Goal: Information Seeking & Learning: Learn about a topic

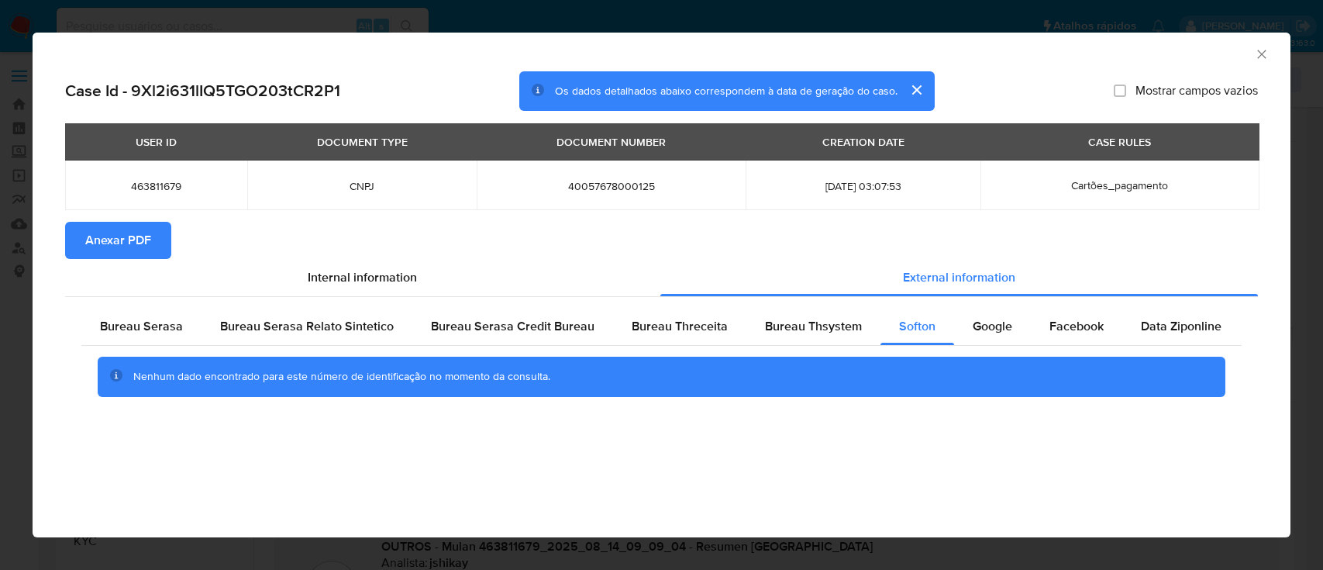
select select "10"
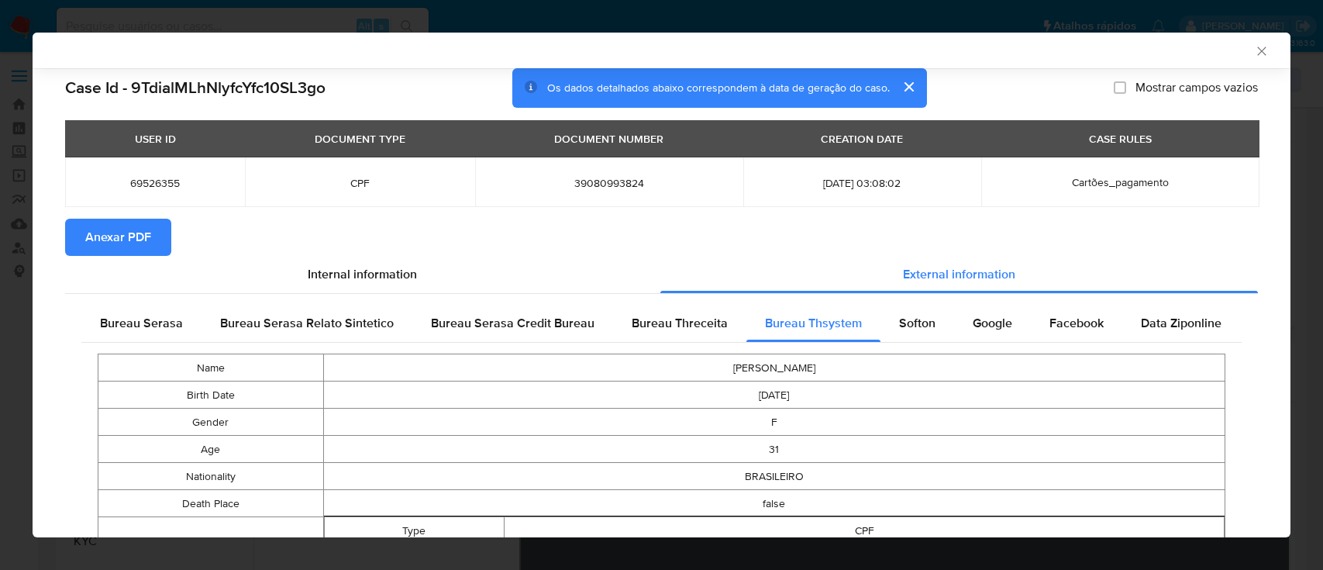
select select "10"
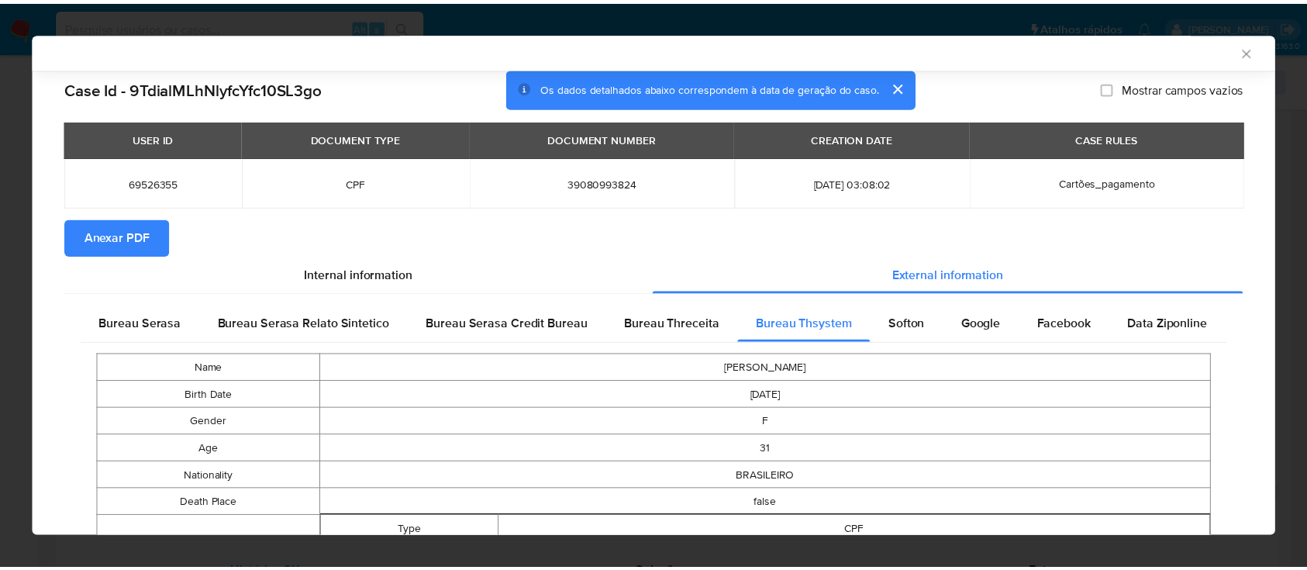
scroll to position [1280, 0]
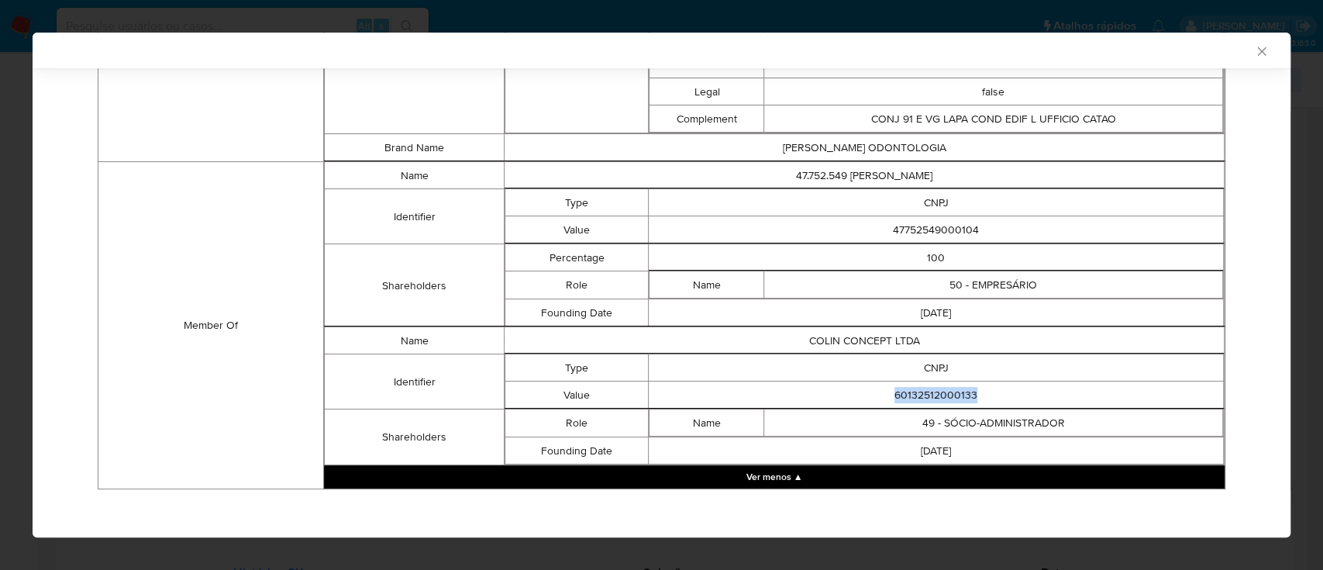
click at [1257, 50] on icon "Fechar a janela" at bounding box center [1261, 51] width 9 height 9
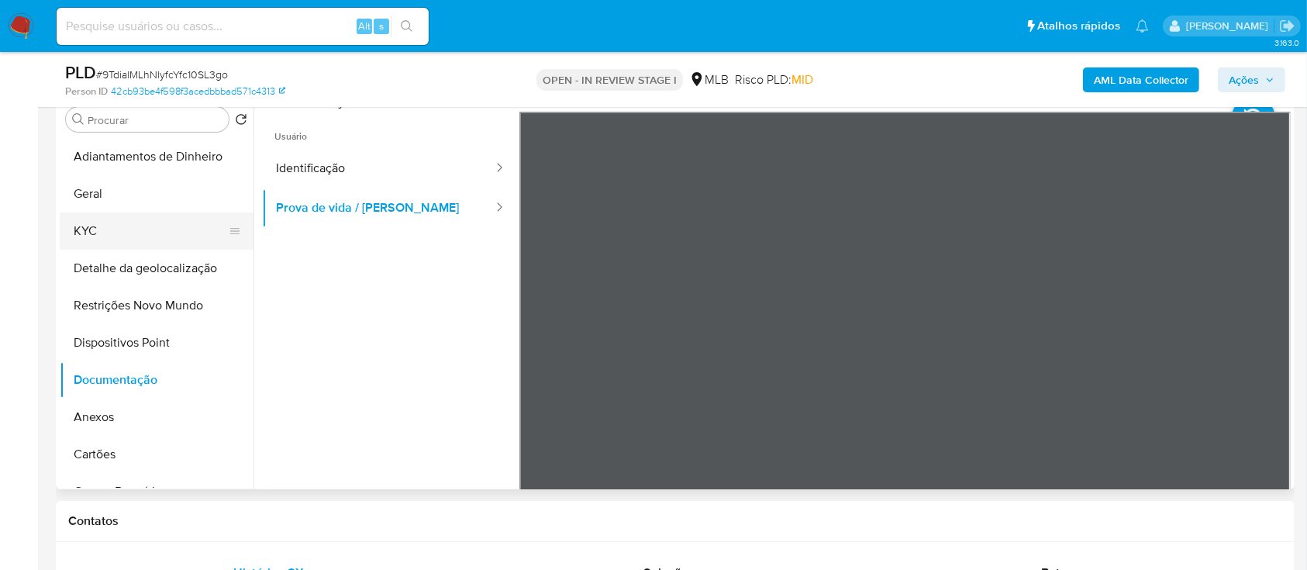
click at [113, 233] on button "KYC" at bounding box center [150, 230] width 181 height 37
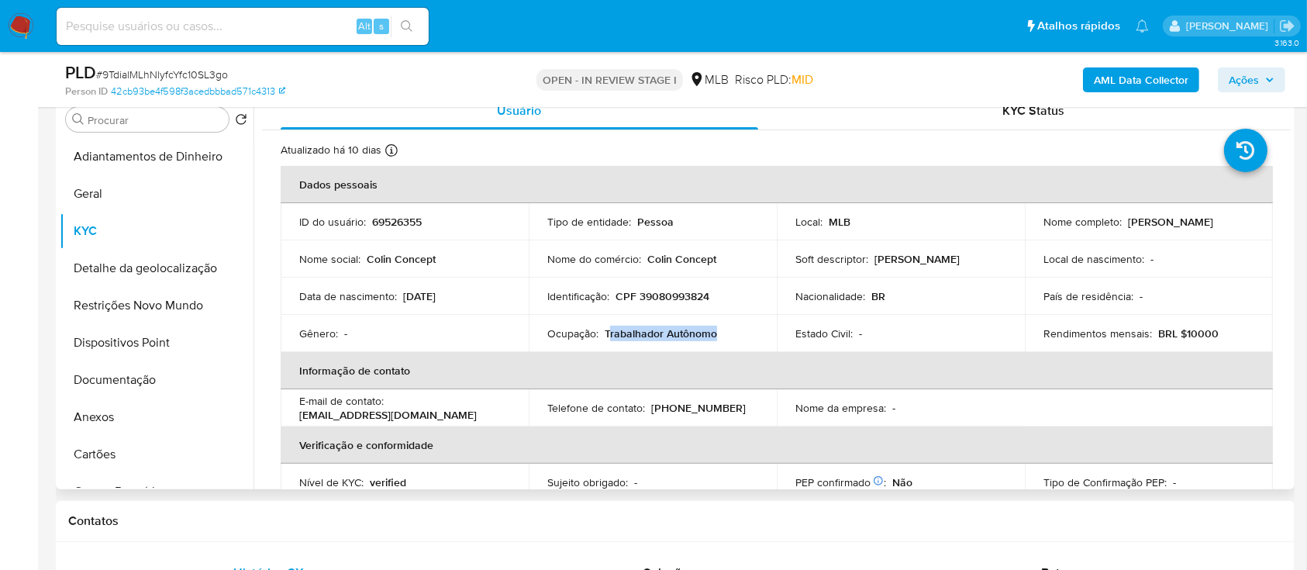
drag, startPoint x: 721, startPoint y: 334, endPoint x: 608, endPoint y: 333, distance: 113.2
click at [608, 333] on div "Ocupação : Trabalhador Autônomo" at bounding box center [652, 333] width 211 height 14
copy p "Trabalhador Autônomo"
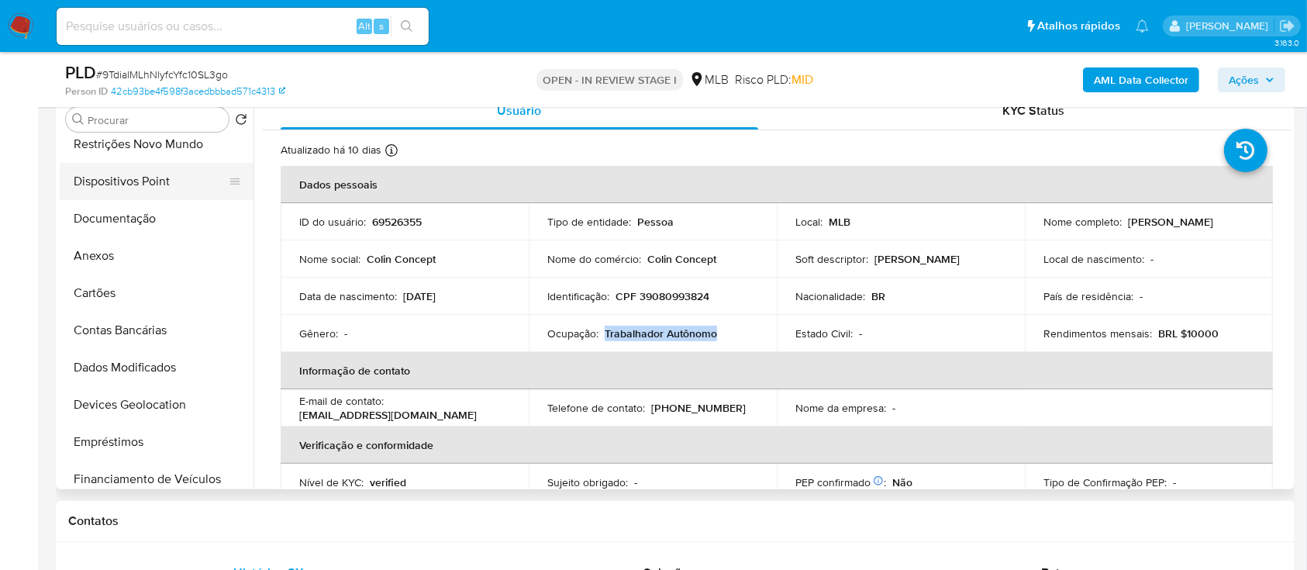
scroll to position [206, 0]
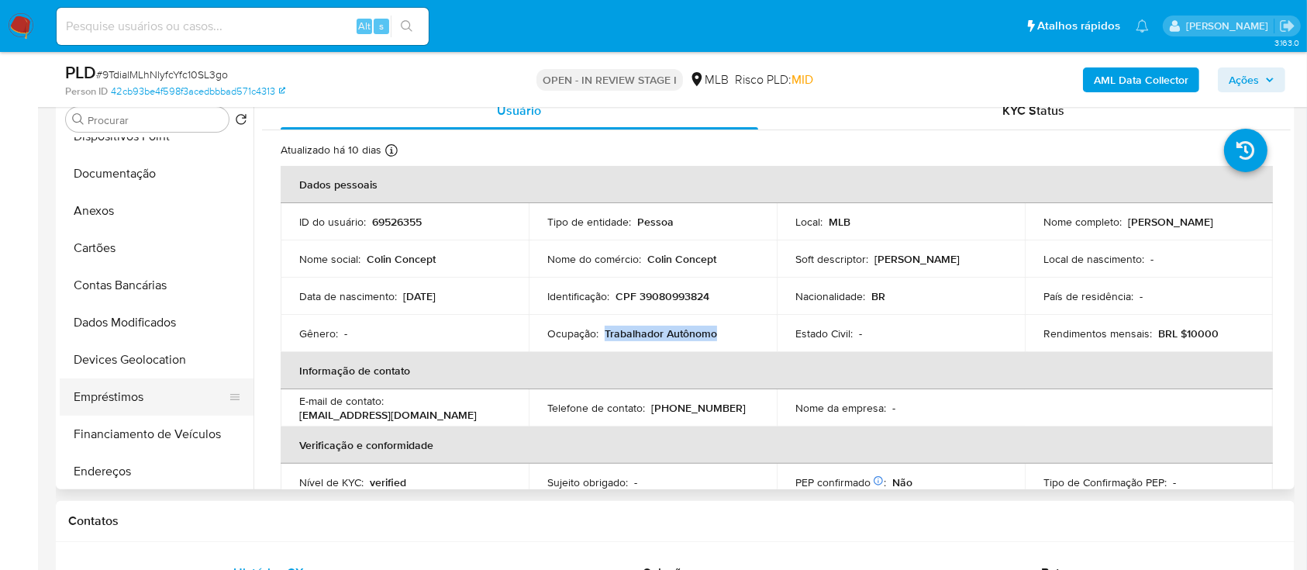
click at [143, 400] on button "Empréstimos" at bounding box center [150, 396] width 181 height 37
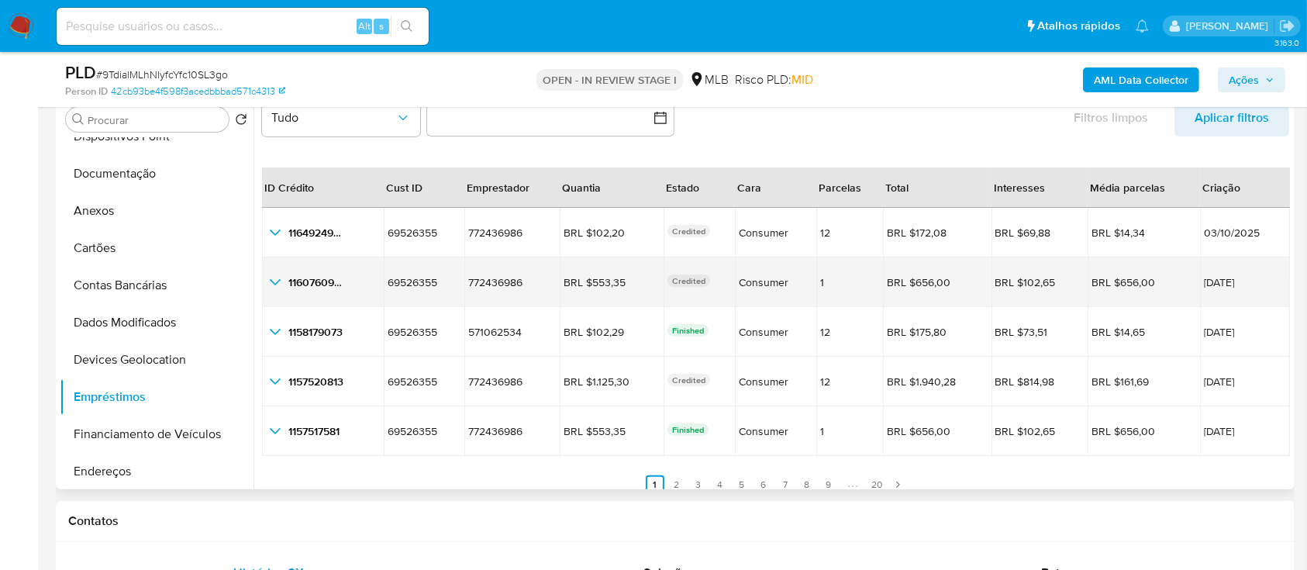
scroll to position [36, 0]
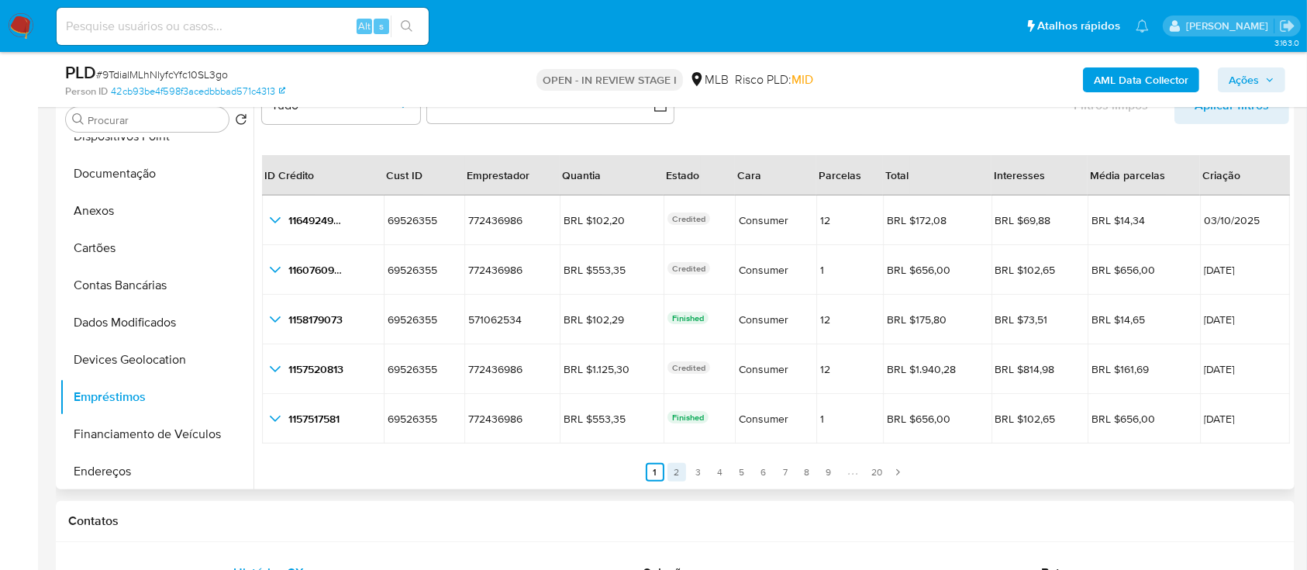
click at [671, 464] on link "2" at bounding box center [676, 472] width 19 height 19
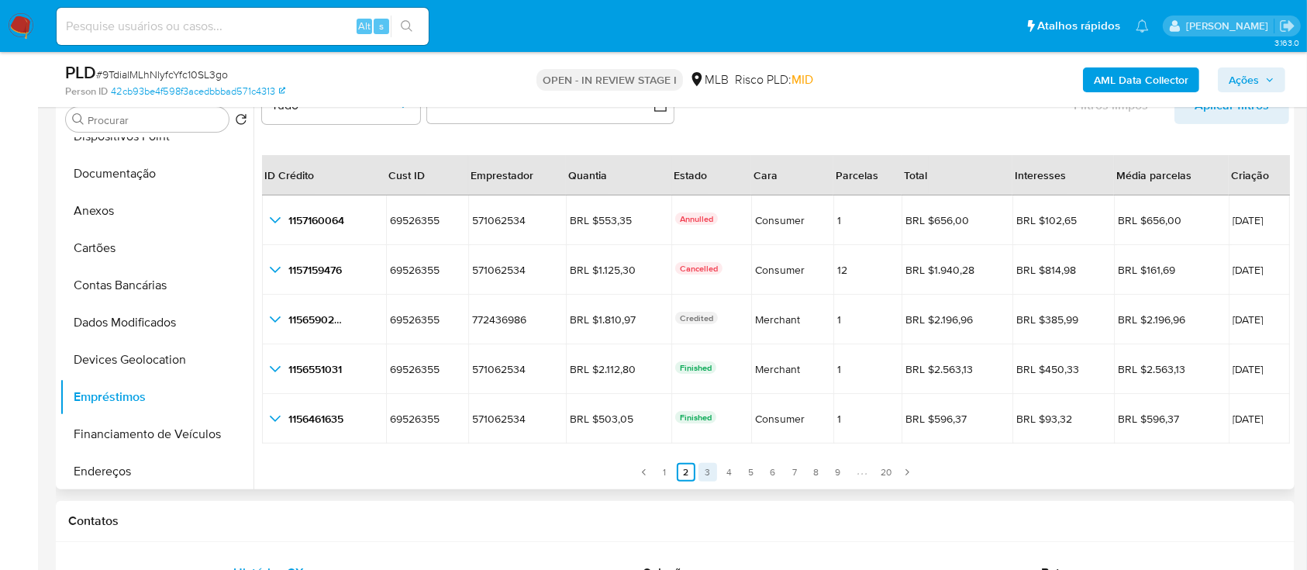
click at [706, 468] on link "3" at bounding box center [707, 472] width 19 height 19
click at [726, 468] on link "4" at bounding box center [729, 472] width 19 height 19
click at [745, 474] on link "5" at bounding box center [751, 472] width 19 height 19
click at [769, 473] on link "6" at bounding box center [773, 472] width 19 height 19
click at [792, 471] on link "7" at bounding box center [794, 472] width 19 height 19
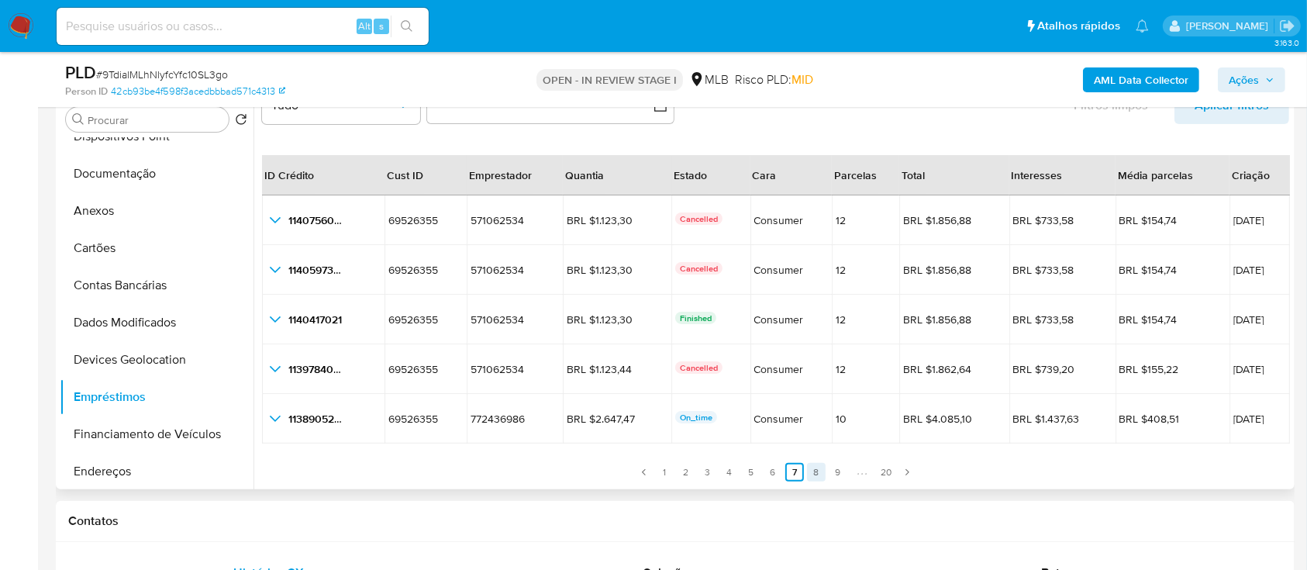
click at [812, 476] on link "8" at bounding box center [816, 472] width 19 height 19
click at [829, 474] on link "9" at bounding box center [838, 472] width 19 height 19
click at [792, 471] on link "10" at bounding box center [797, 472] width 19 height 19
click at [799, 473] on link "11" at bounding box center [798, 472] width 19 height 19
click at [793, 473] on link "12" at bounding box center [797, 472] width 19 height 19
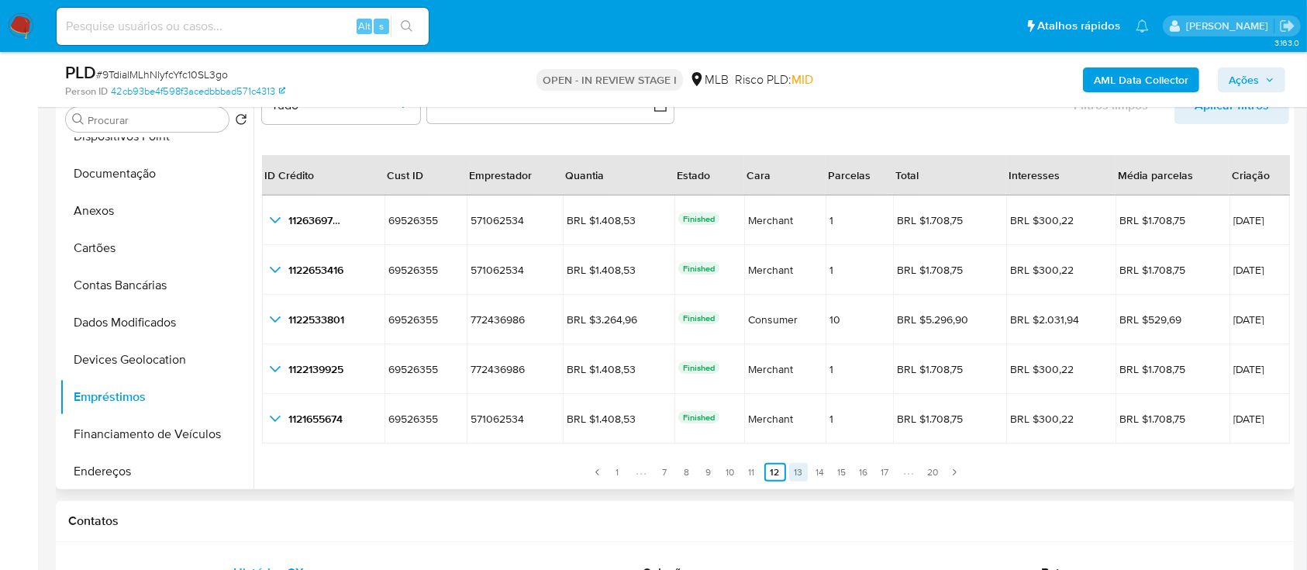
click at [797, 468] on link "13" at bounding box center [798, 472] width 19 height 19
click at [740, 474] on link "14" at bounding box center [745, 472] width 19 height 19
click at [651, 471] on icon "Paginación" at bounding box center [653, 471] width 9 height 9
click at [651, 471] on ul "Anterior 1 7 8 9 10 11 12 13 14 15 16 17 20 Siguiente" at bounding box center [775, 462] width 1027 height 37
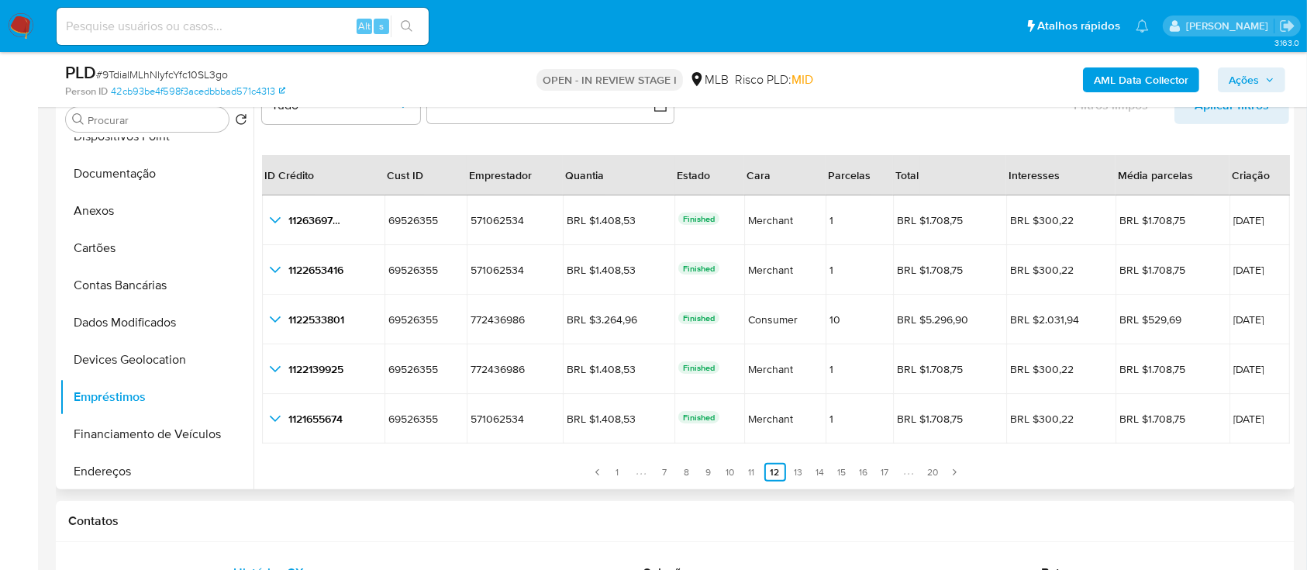
click at [615, 475] on link "1" at bounding box center [618, 472] width 19 height 19
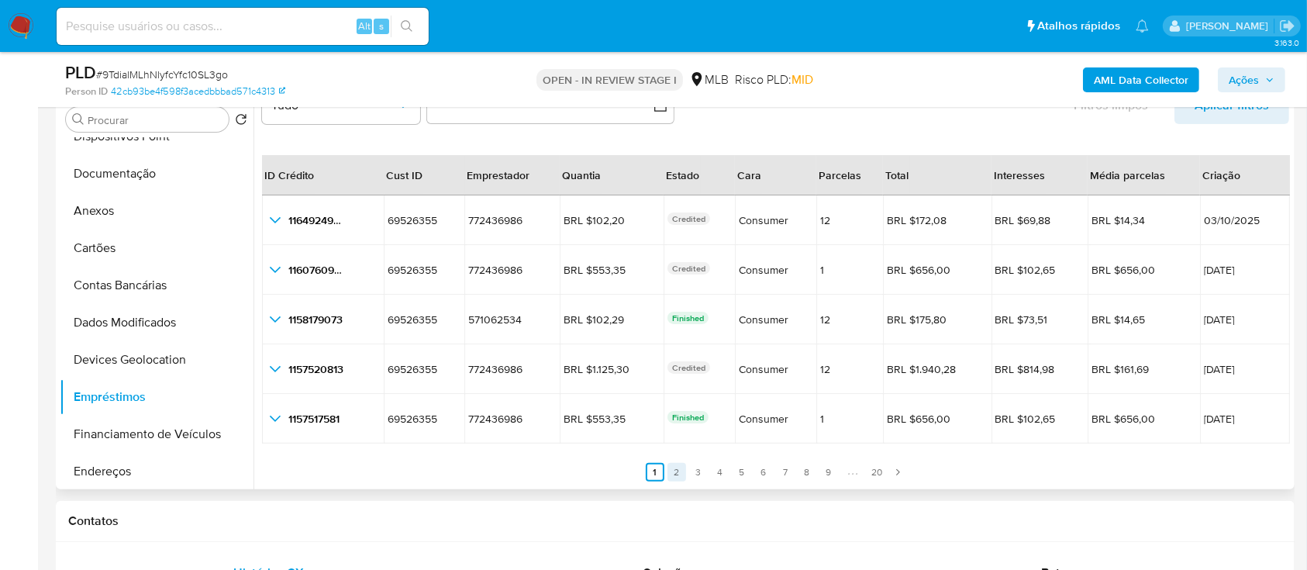
click at [669, 467] on link "2" at bounding box center [676, 472] width 19 height 19
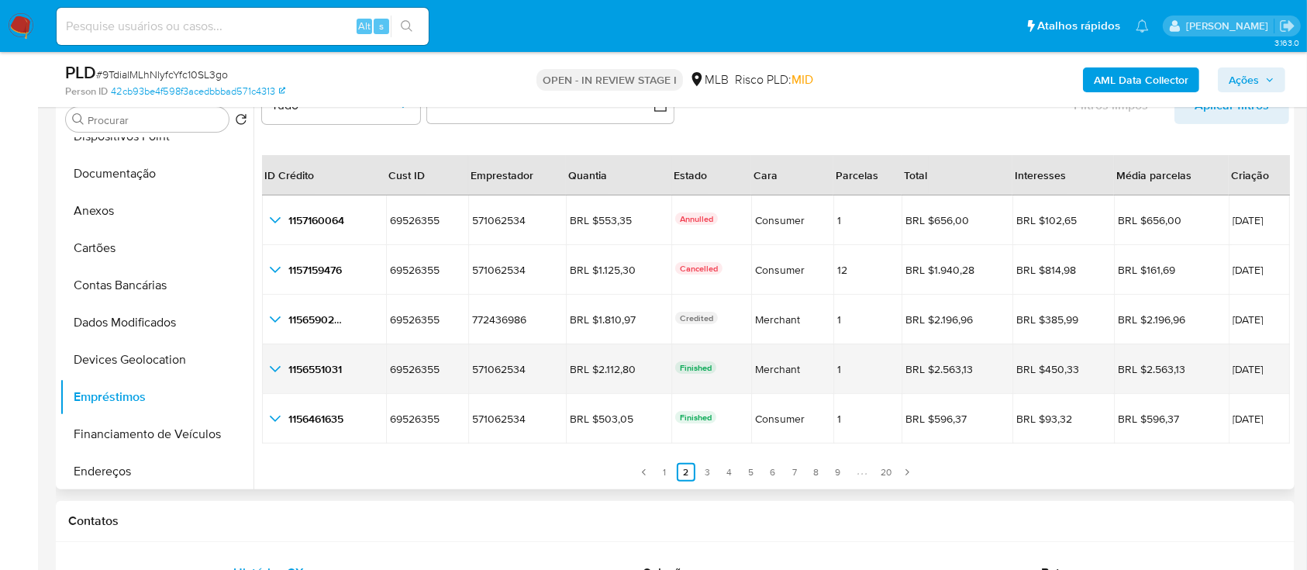
click at [280, 369] on icon "button_show_hidden_detail_by_id_3" at bounding box center [275, 369] width 19 height 19
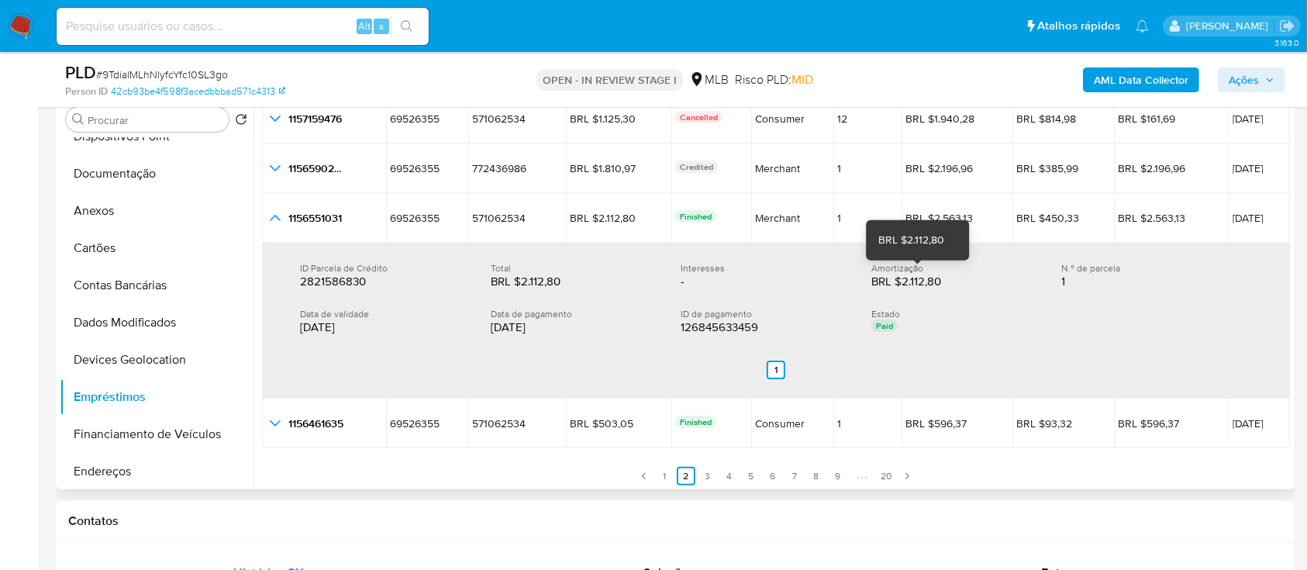
scroll to position [191, 0]
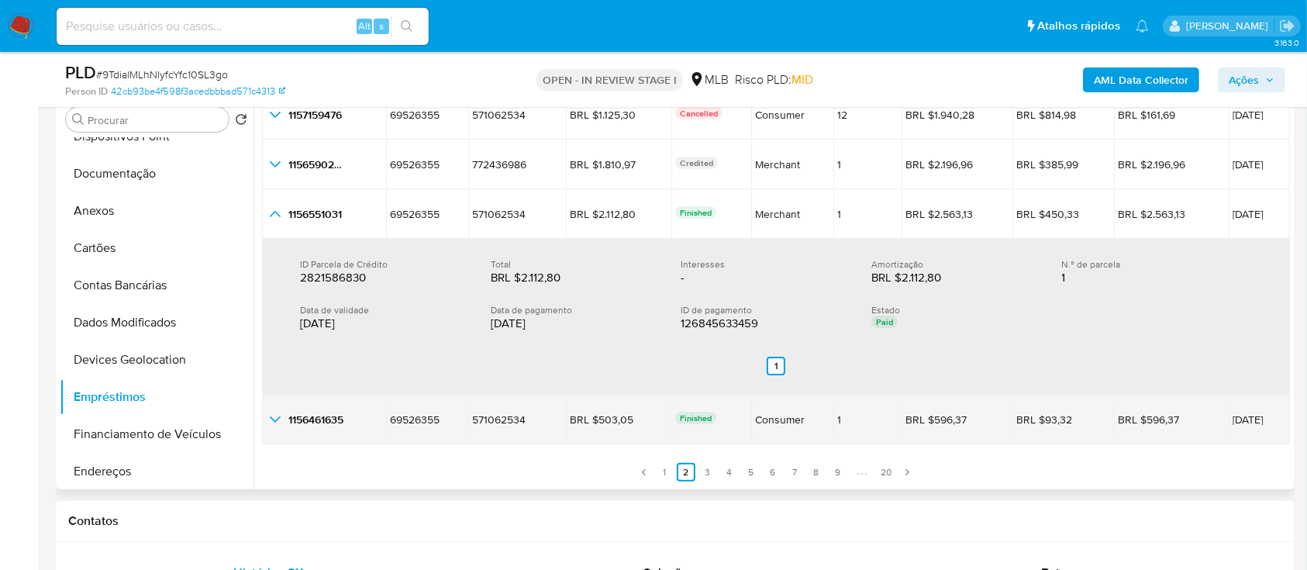
click at [276, 419] on icon "button_show_hidden_detail_by_id_4" at bounding box center [275, 419] width 11 height 6
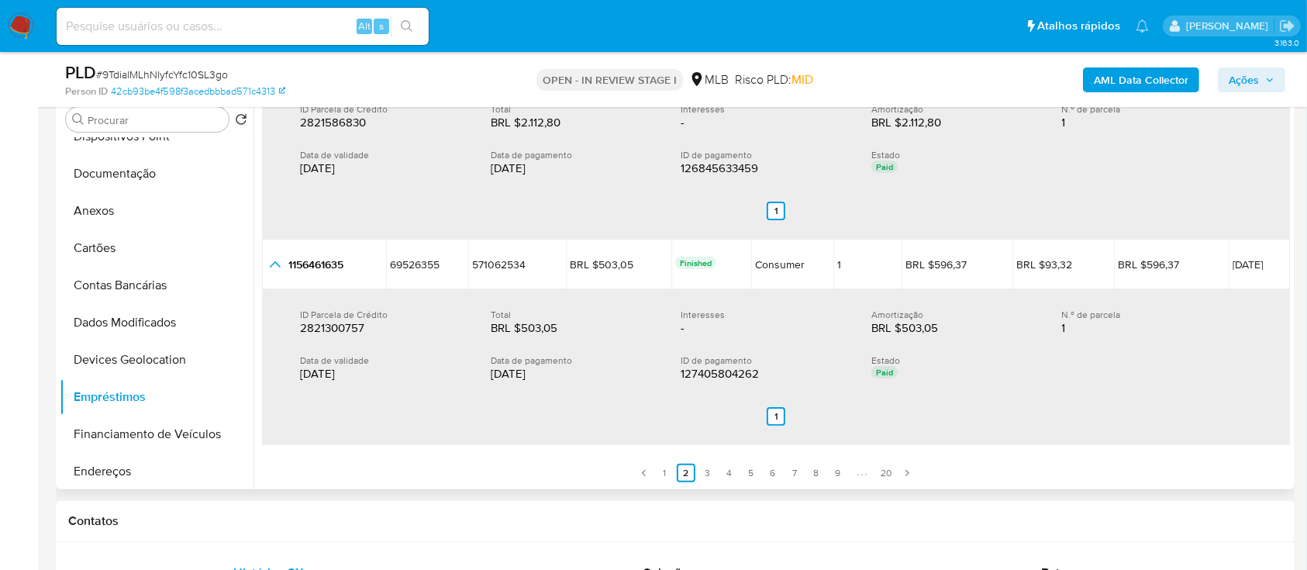
scroll to position [242, 0]
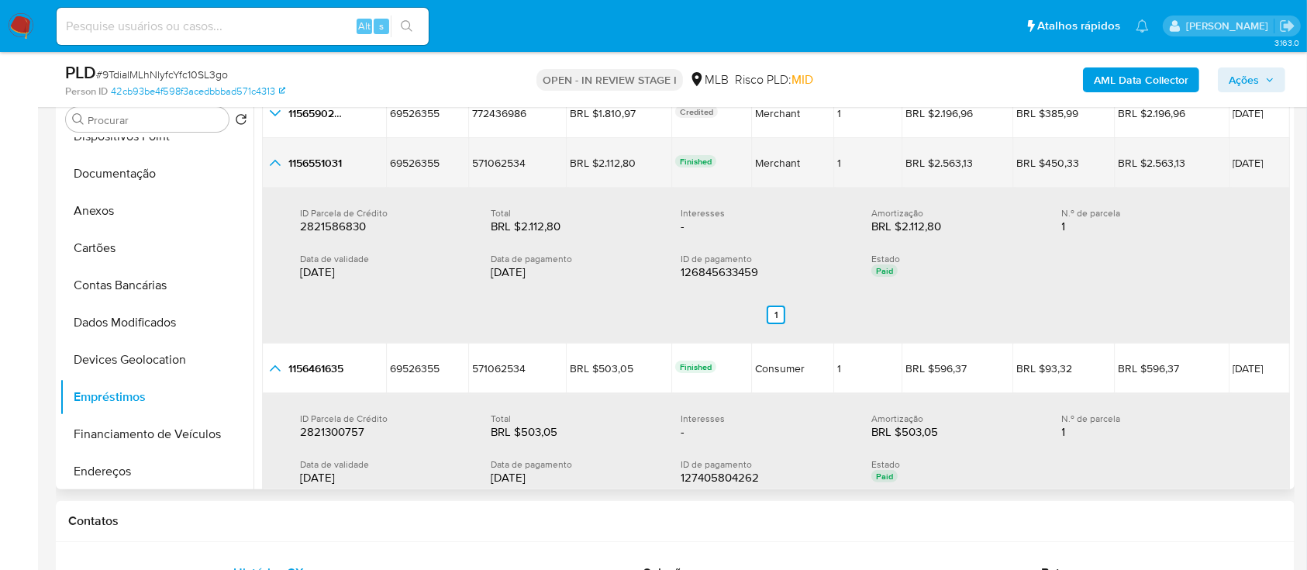
drag, startPoint x: 381, startPoint y: 160, endPoint x: 1278, endPoint y: 179, distance: 897.1
click at [1281, 177] on tr "1156551031 1156551031 69526355 69526355 571062534 571062534 BRL $2.112,80 BRL $…" at bounding box center [776, 163] width 1028 height 50
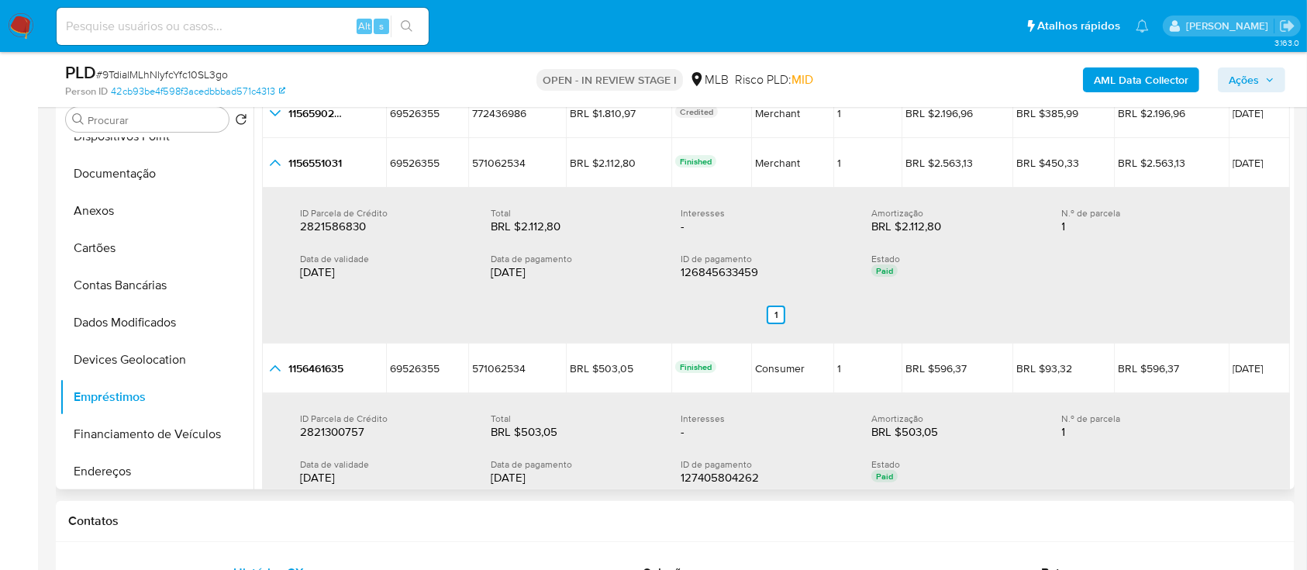
scroll to position [346, 0]
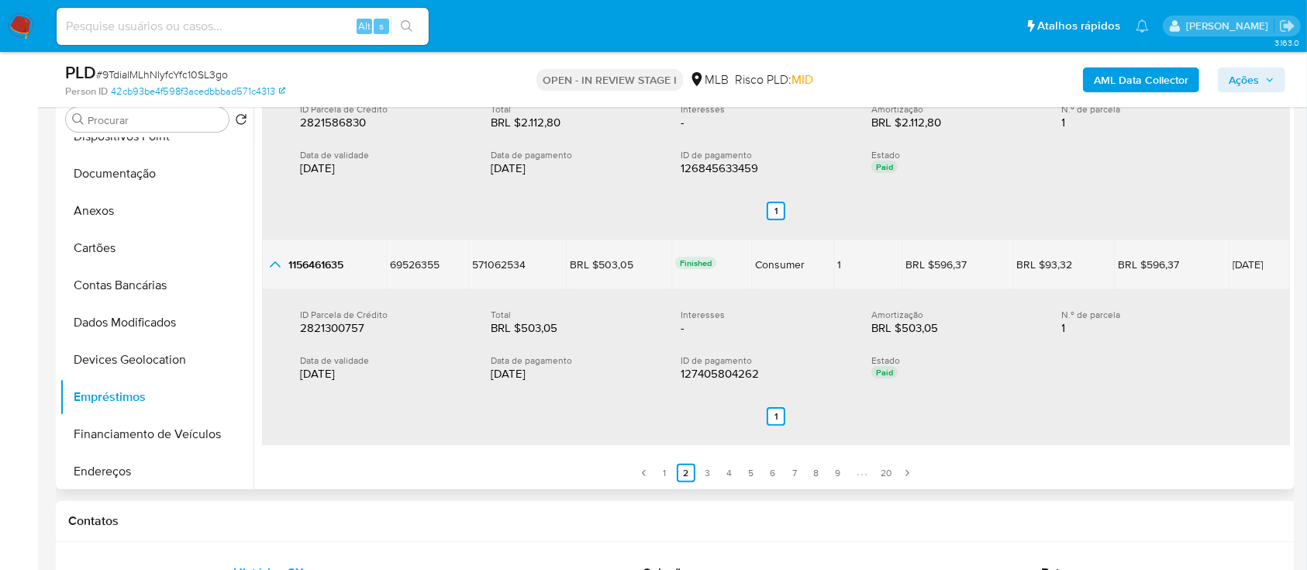
drag, startPoint x: 382, startPoint y: 264, endPoint x: 1260, endPoint y: 260, distance: 877.6
click at [1261, 261] on tr "1156461635 1156461635 69526355 69526355 571062534 571062534 BRL $503,05 BRL $50…" at bounding box center [776, 265] width 1028 height 50
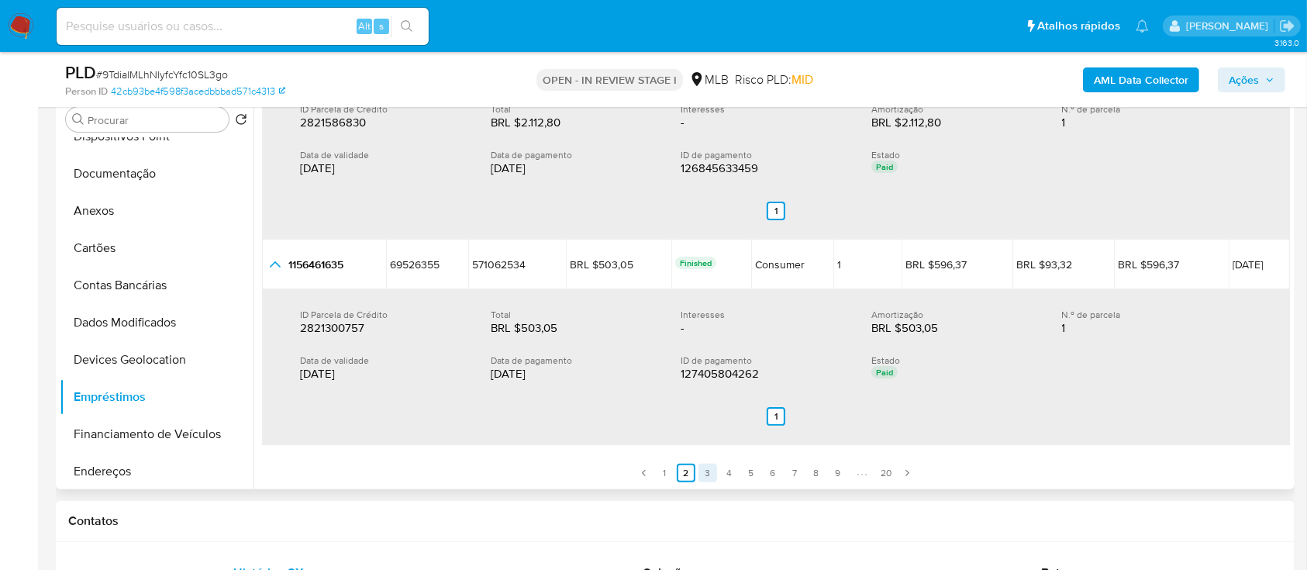
click at [708, 472] on link "3" at bounding box center [707, 473] width 19 height 19
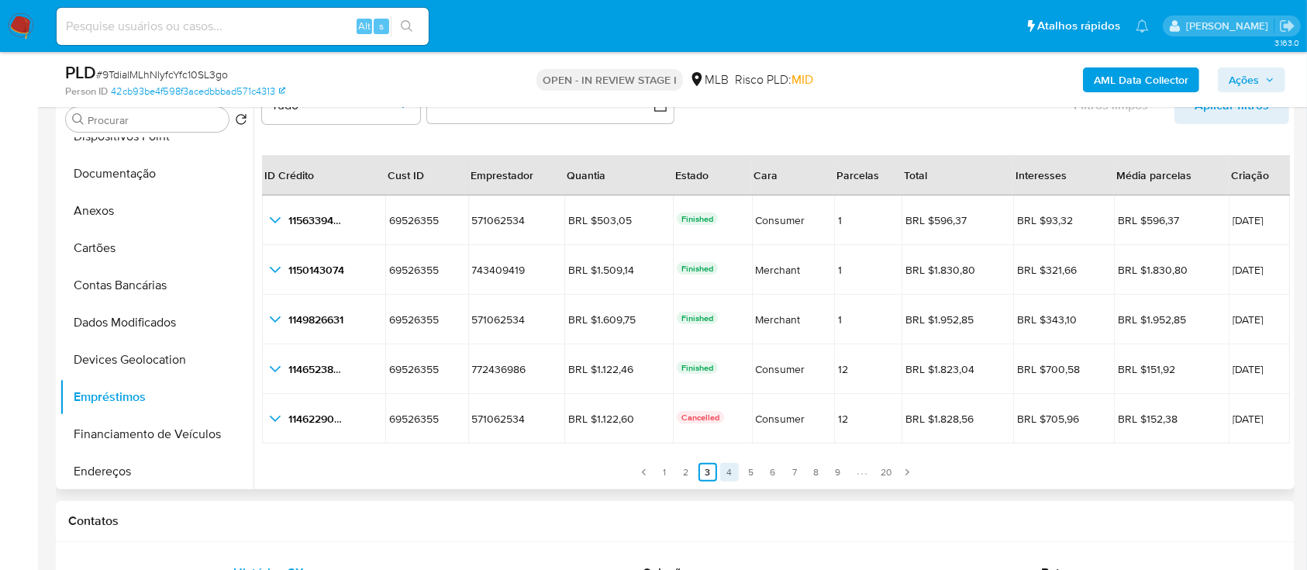
scroll to position [36, 0]
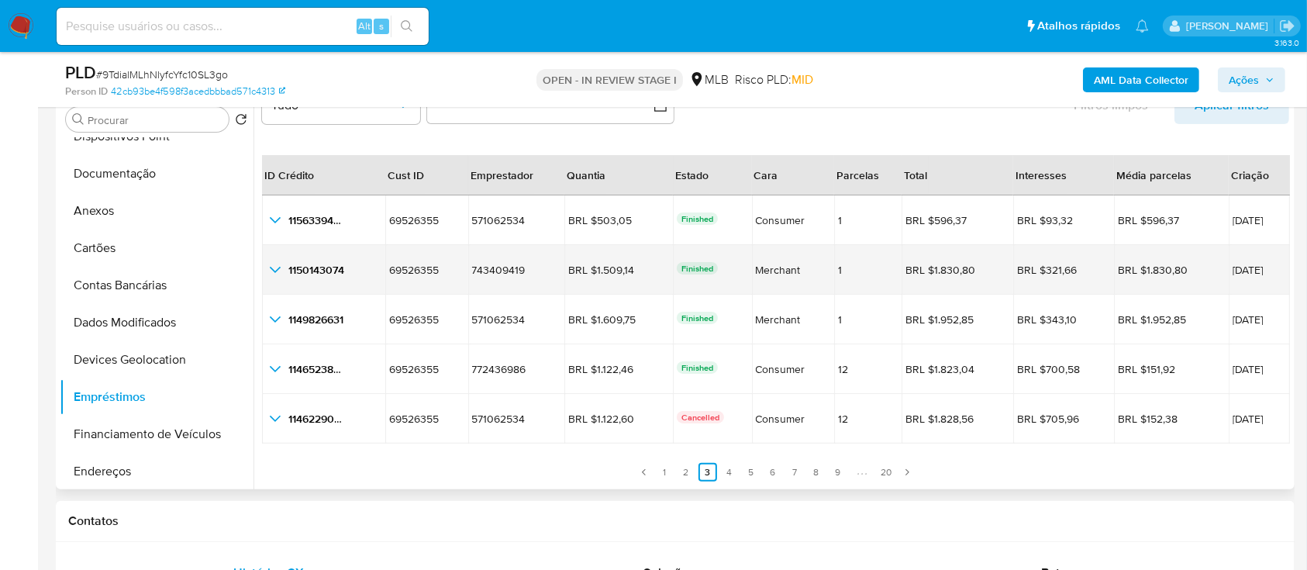
drag, startPoint x: 386, startPoint y: 271, endPoint x: 1254, endPoint y: 267, distance: 868.3
click at [1251, 264] on tr "1150143074 1150143074 69526355 69526355 743409419 743409419 BRL $1.509,14 BRL $…" at bounding box center [776, 270] width 1028 height 50
click at [281, 270] on div "1150143074 1150143074" at bounding box center [324, 269] width 116 height 19
click at [278, 270] on icon "button_show_hidden_detail_by_id_1" at bounding box center [275, 269] width 19 height 19
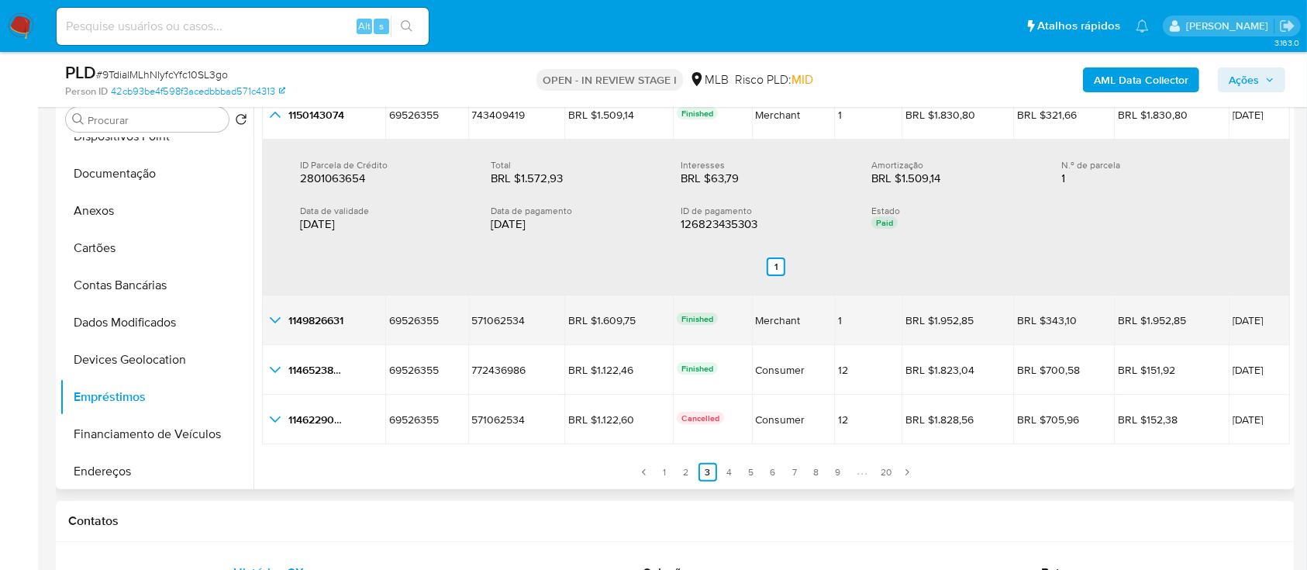
scroll to position [413, 0]
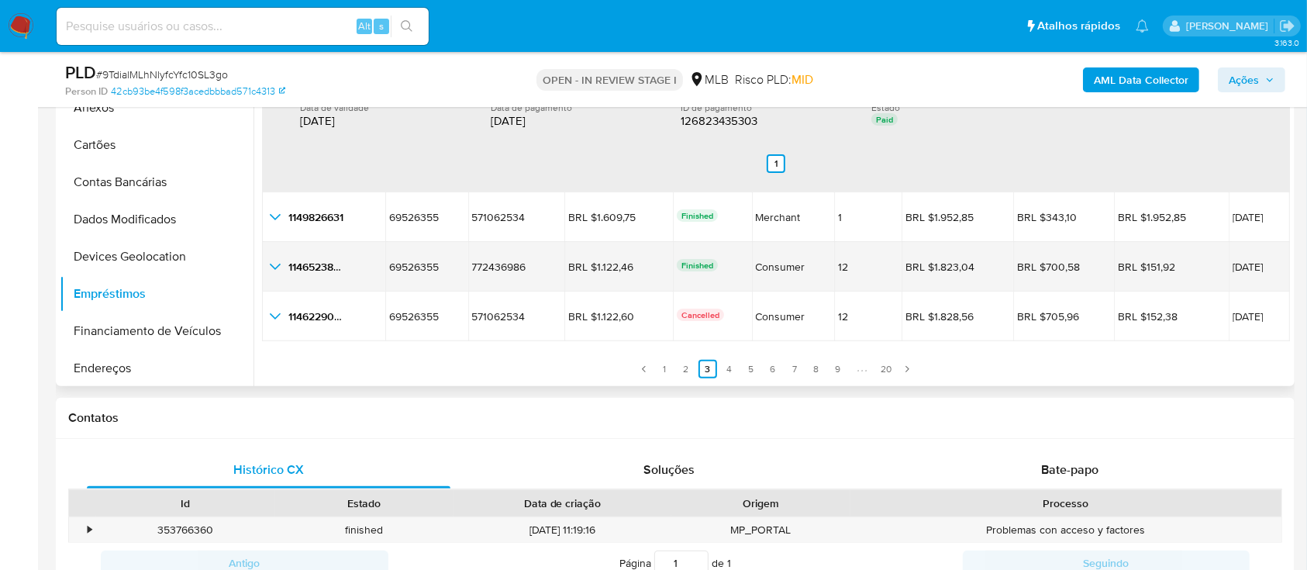
click at [278, 264] on icon "button_show_hidden_detail_by_id_3" at bounding box center [275, 266] width 19 height 19
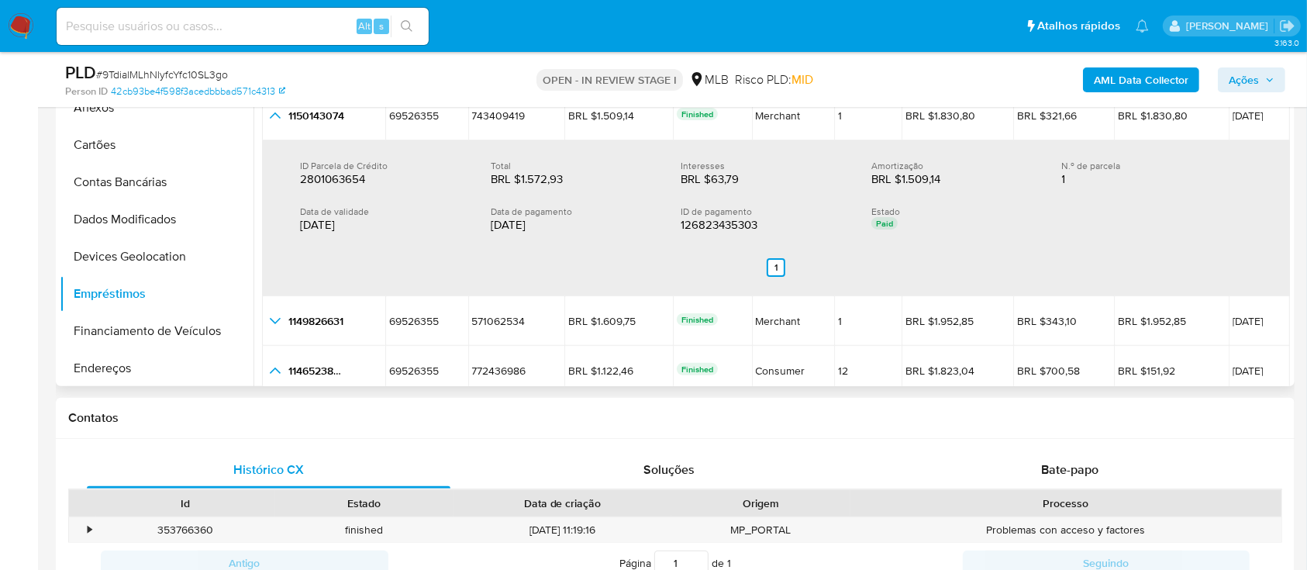
scroll to position [191, 0]
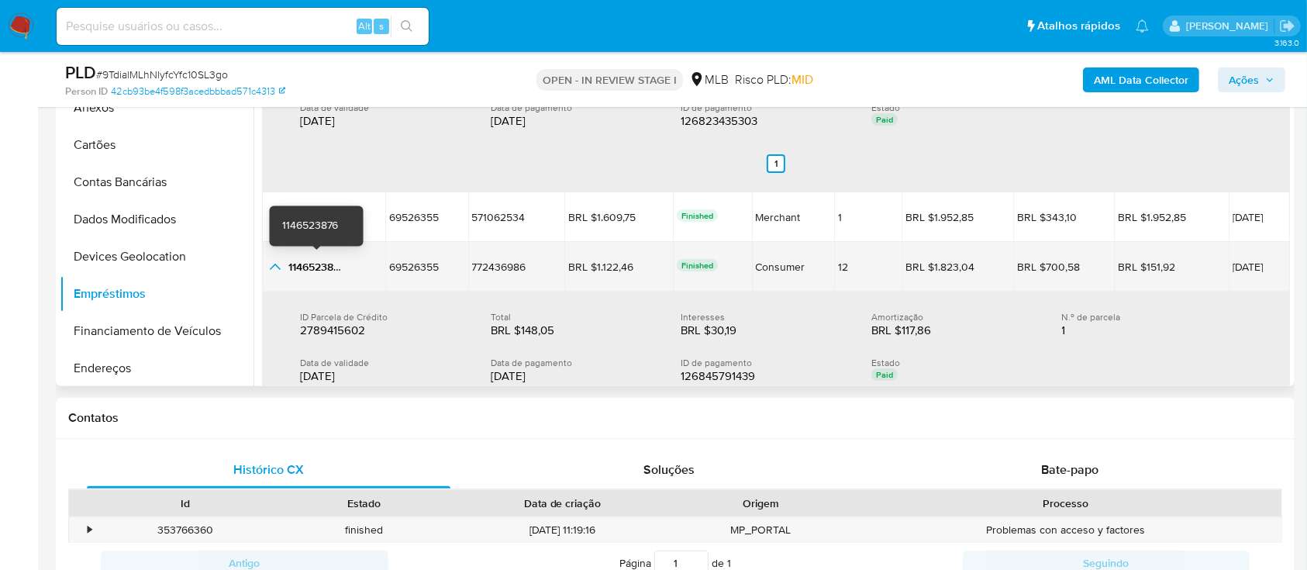
drag, startPoint x: 1267, startPoint y: 265, endPoint x: 340, endPoint y: 272, distance: 927.2
click at [291, 262] on tr "1146523876 1146523876 69526355 69526355 772436986 772436986 BRL $1.122,46 BRL $…" at bounding box center [776, 267] width 1028 height 50
